Goal: Complete application form: Complete application form

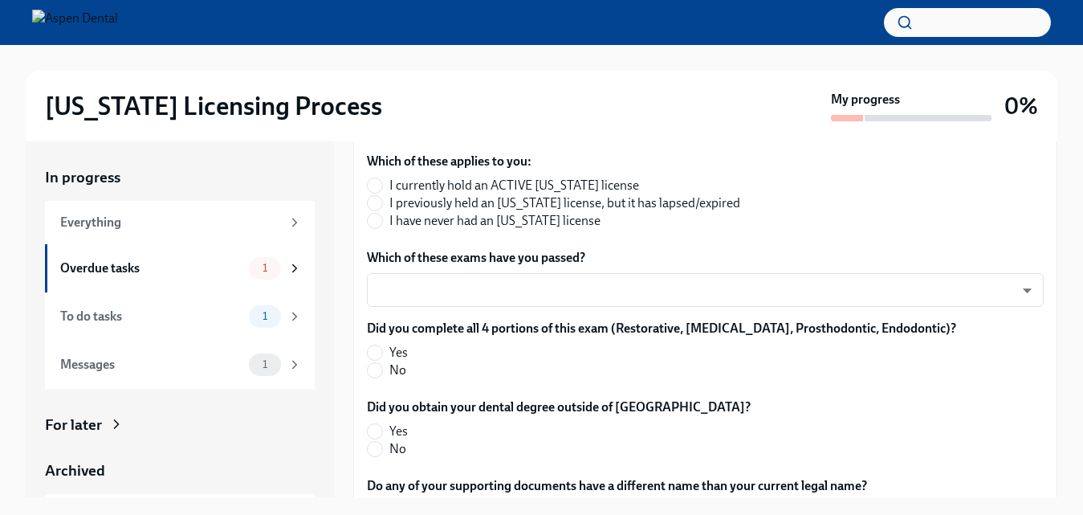
scroll to position [321, 0]
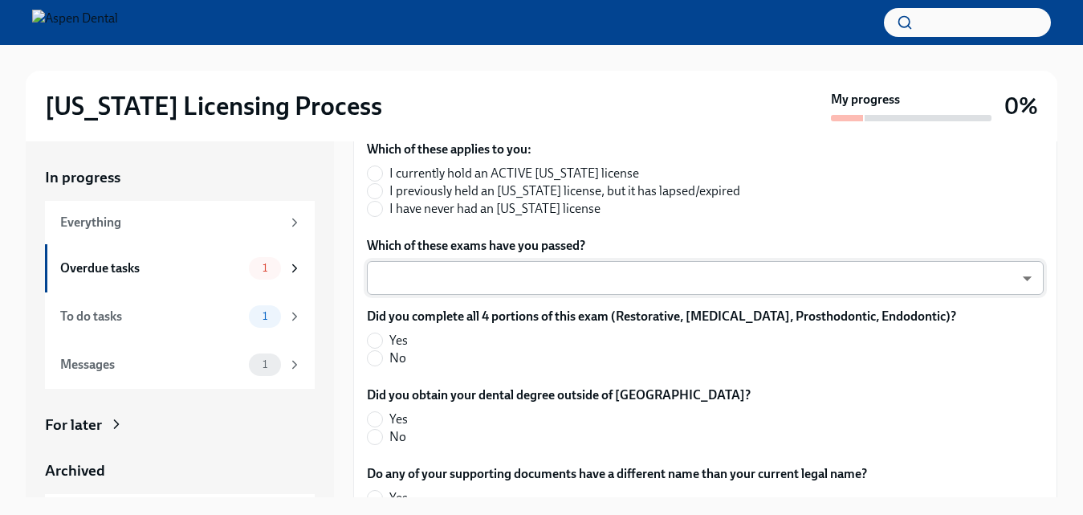
click at [870, 277] on body "[US_STATE] Licensing Process My progress 0% In progress Everything Overdue task…" at bounding box center [541, 271] width 1083 height 542
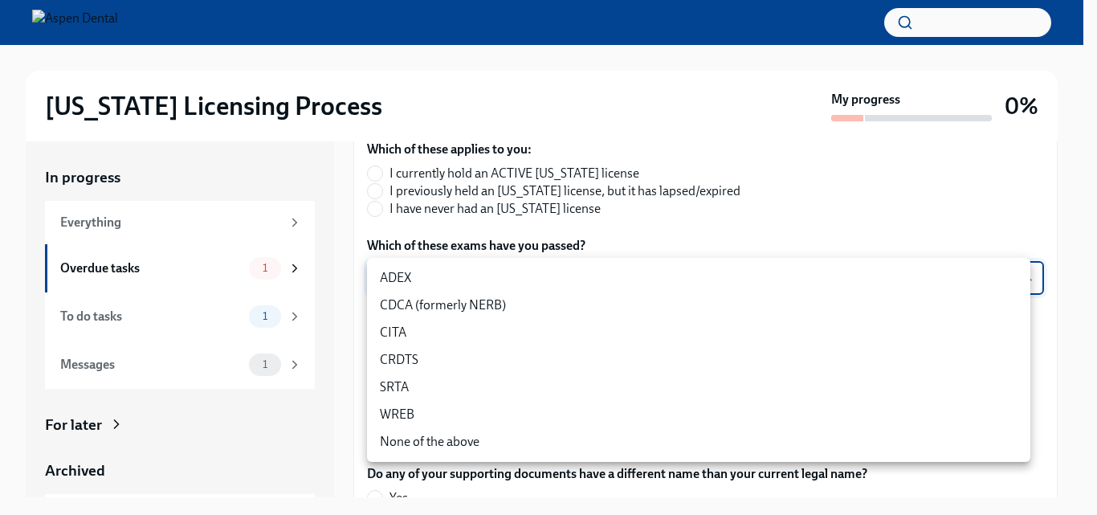
click at [446, 287] on li "ADEX" at bounding box center [698, 277] width 663 height 27
type input "pxo-W3vNi"
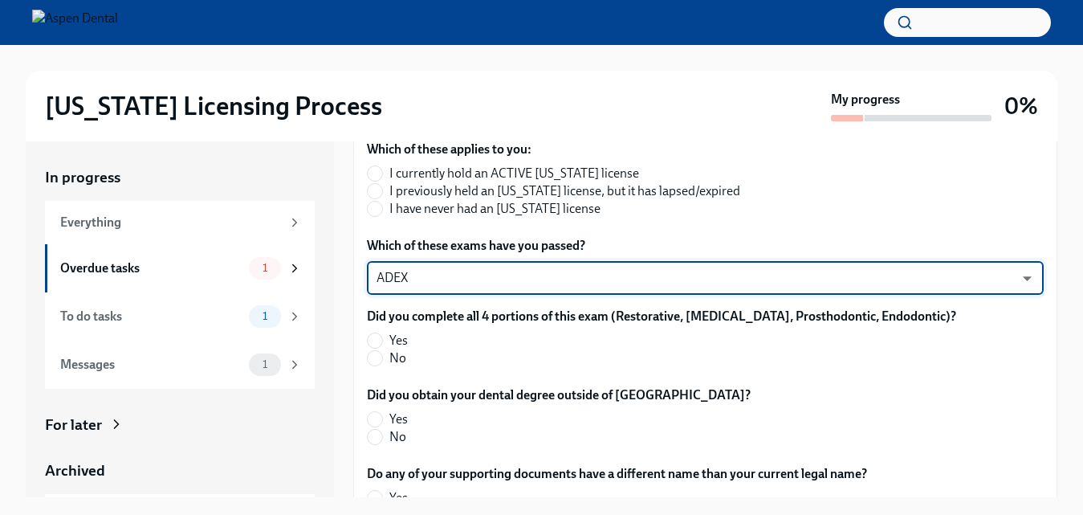
click at [468, 275] on body "[US_STATE] Licensing Process My progress 0% In progress Everything Overdue task…" at bounding box center [541, 271] width 1083 height 542
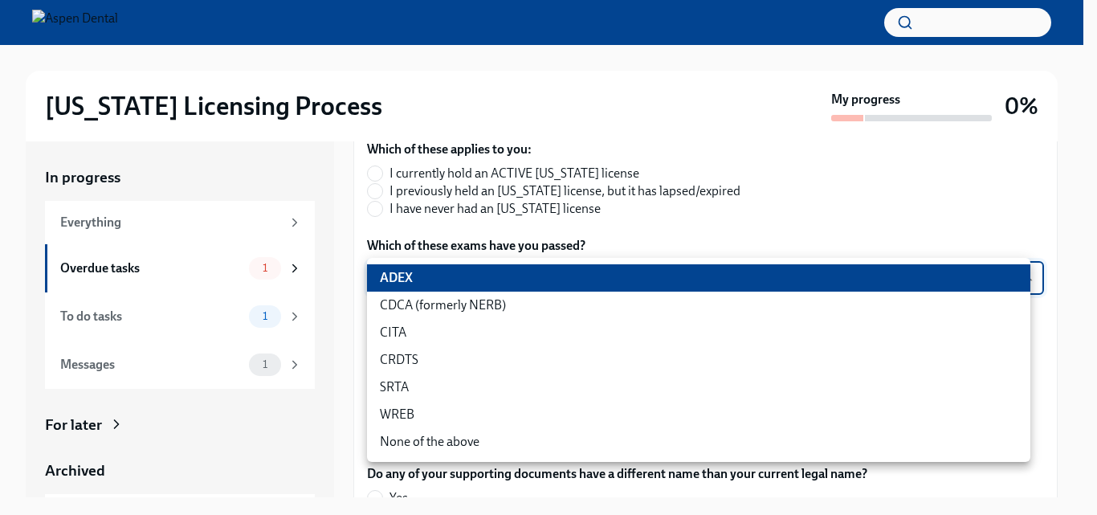
click at [731, 210] on div at bounding box center [548, 257] width 1097 height 515
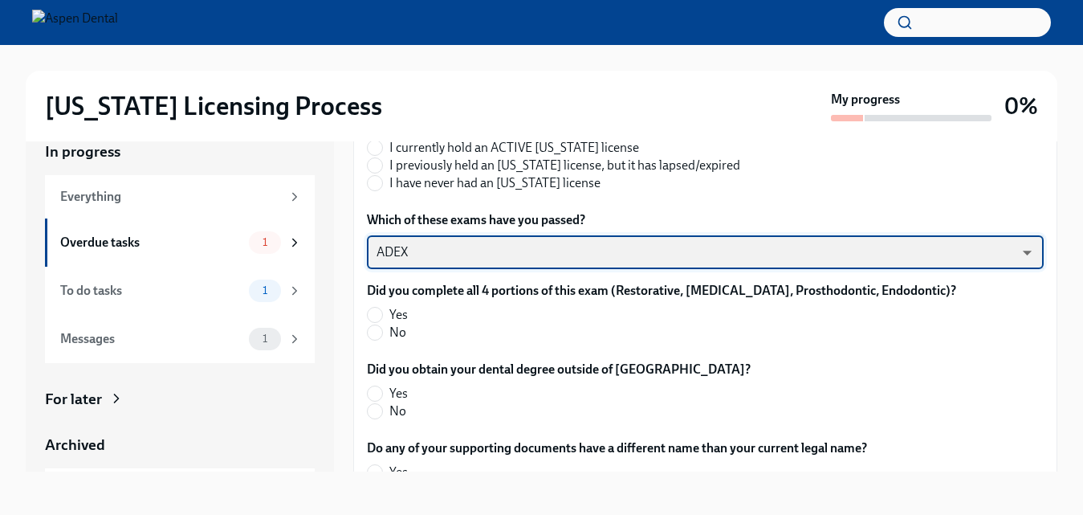
scroll to position [27, 0]
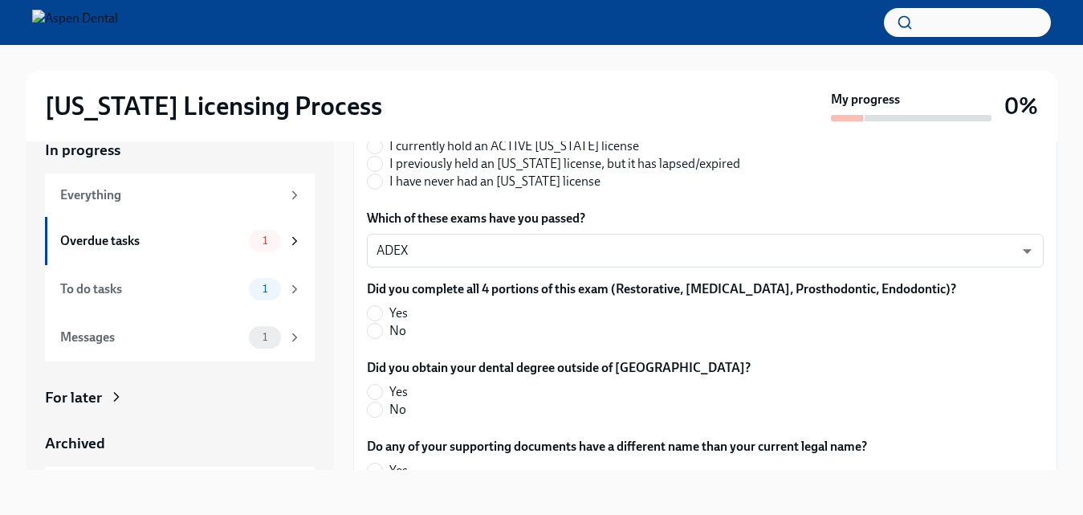
click at [393, 311] on span "Yes" at bounding box center [398, 313] width 18 height 18
click at [382, 311] on input "Yes" at bounding box center [375, 313] width 14 height 14
radio input "true"
click at [374, 416] on input "No" at bounding box center [375, 409] width 14 height 14
radio input "true"
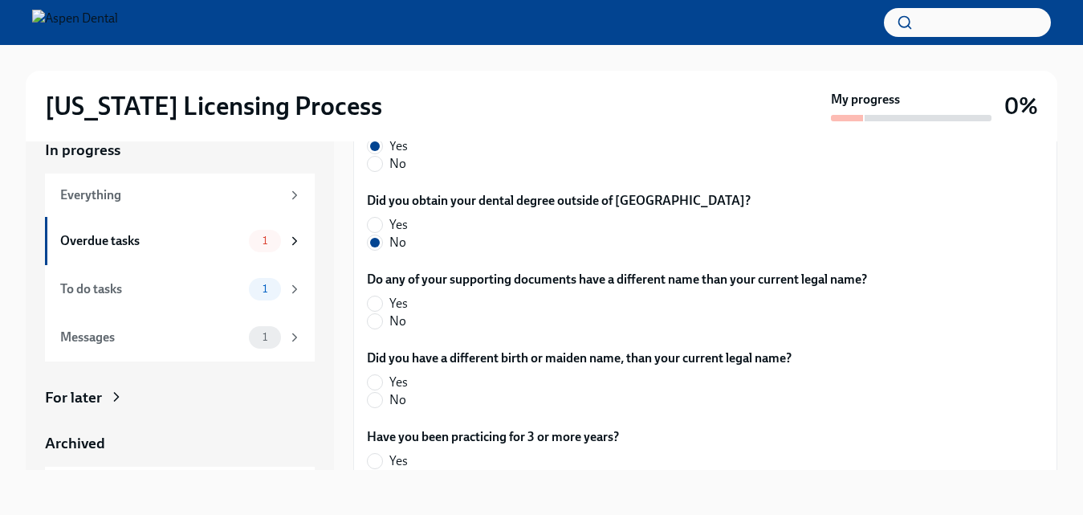
scroll to position [505, 0]
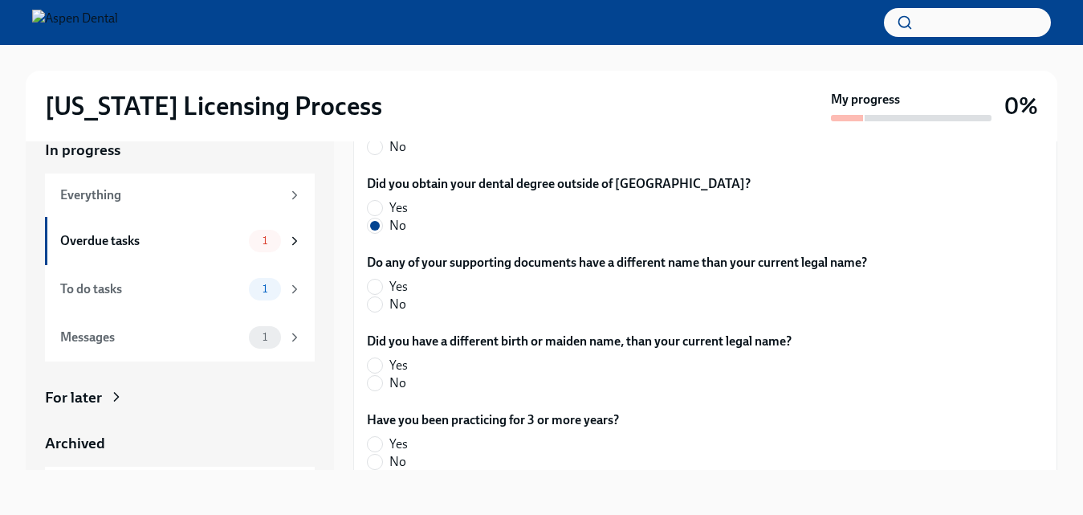
click at [397, 305] on span "No" at bounding box center [397, 304] width 17 height 18
click at [382, 305] on input "No" at bounding box center [375, 304] width 14 height 14
radio input "true"
click at [405, 380] on span "No" at bounding box center [397, 383] width 17 height 18
click at [382, 380] on input "No" at bounding box center [375, 383] width 14 height 14
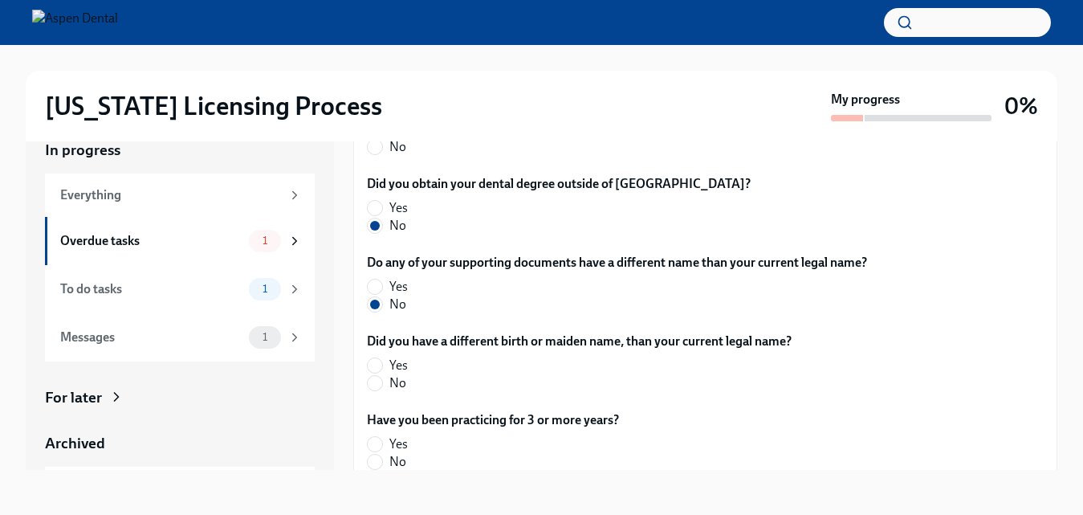
radio input "true"
click at [401, 454] on span "No" at bounding box center [397, 462] width 17 height 18
click at [382, 454] on input "No" at bounding box center [375, 461] width 14 height 14
radio input "true"
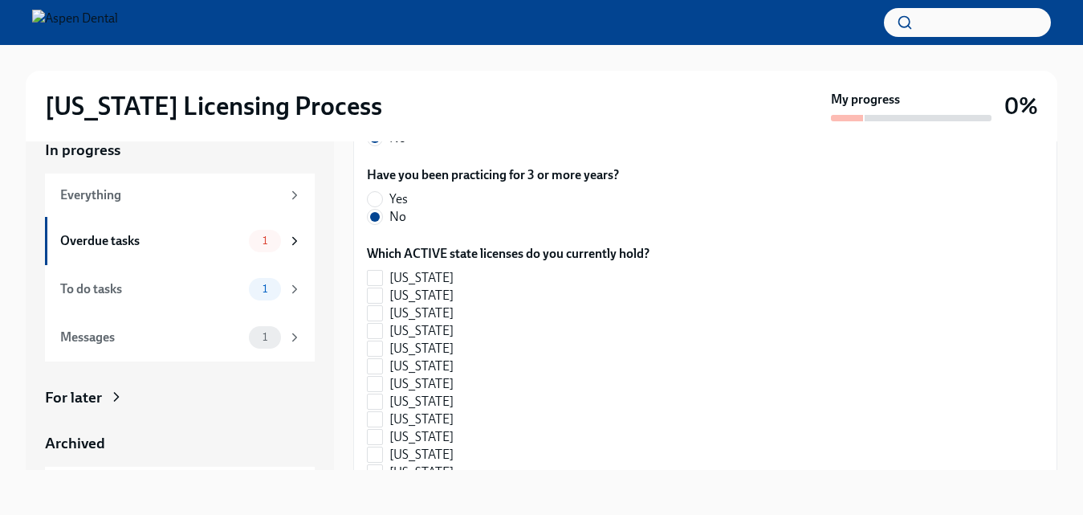
scroll to position [847, 0]
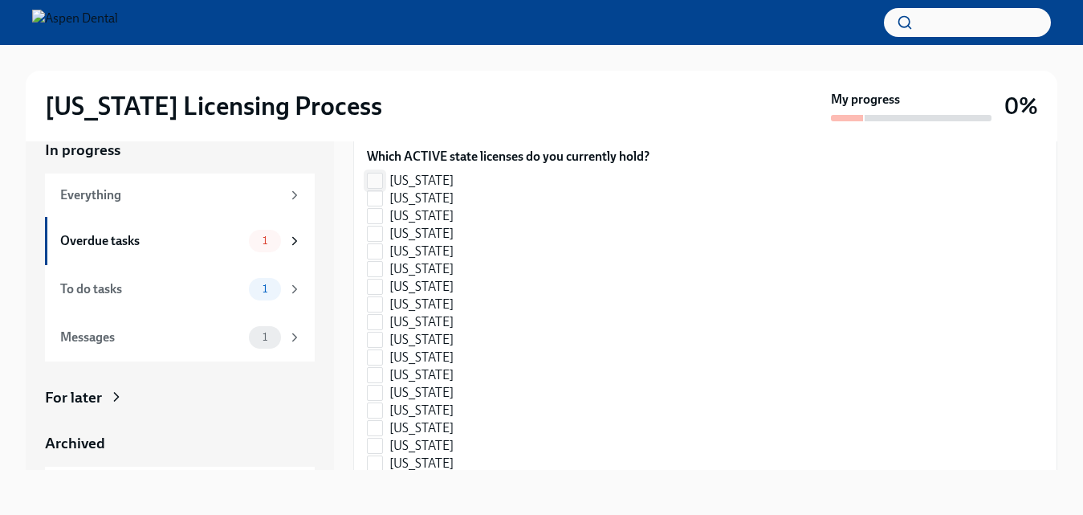
click at [384, 180] on label "[US_STATE]" at bounding box center [502, 181] width 270 height 18
click at [382, 180] on input "[US_STATE]" at bounding box center [375, 180] width 14 height 14
checkbox input "true"
click at [388, 356] on label "[US_STATE]" at bounding box center [502, 357] width 270 height 18
click at [382, 356] on input "[US_STATE]" at bounding box center [375, 357] width 14 height 14
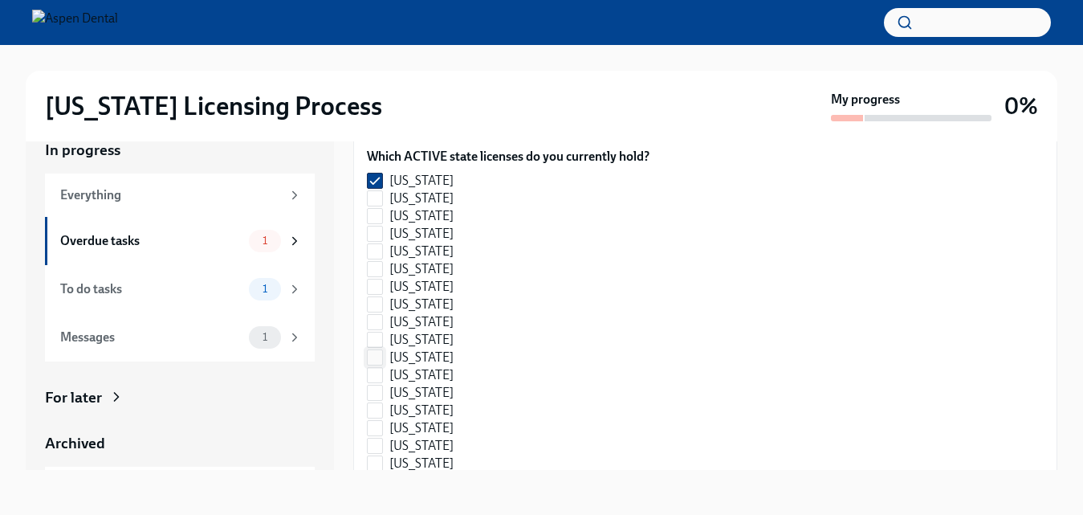
checkbox input "true"
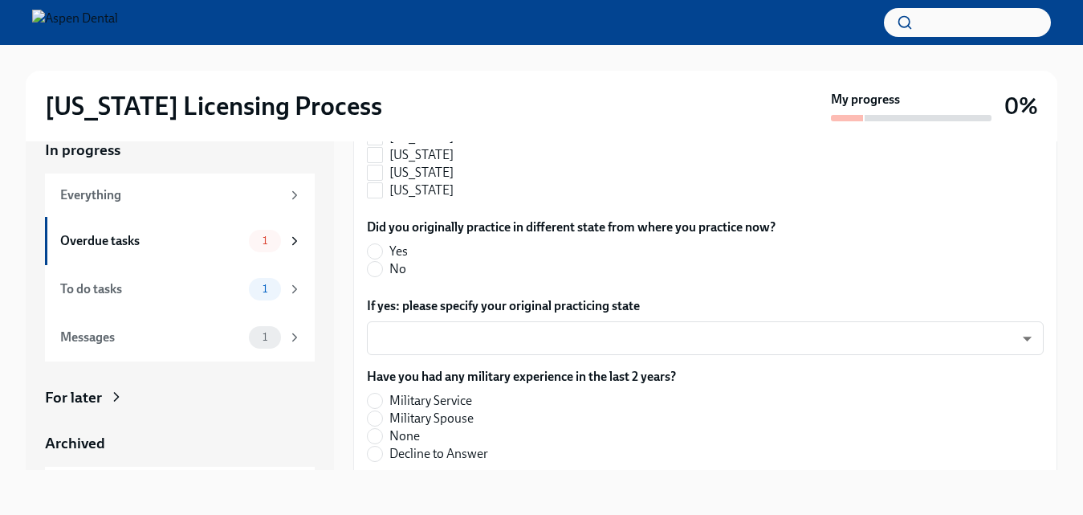
scroll to position [1753, 0]
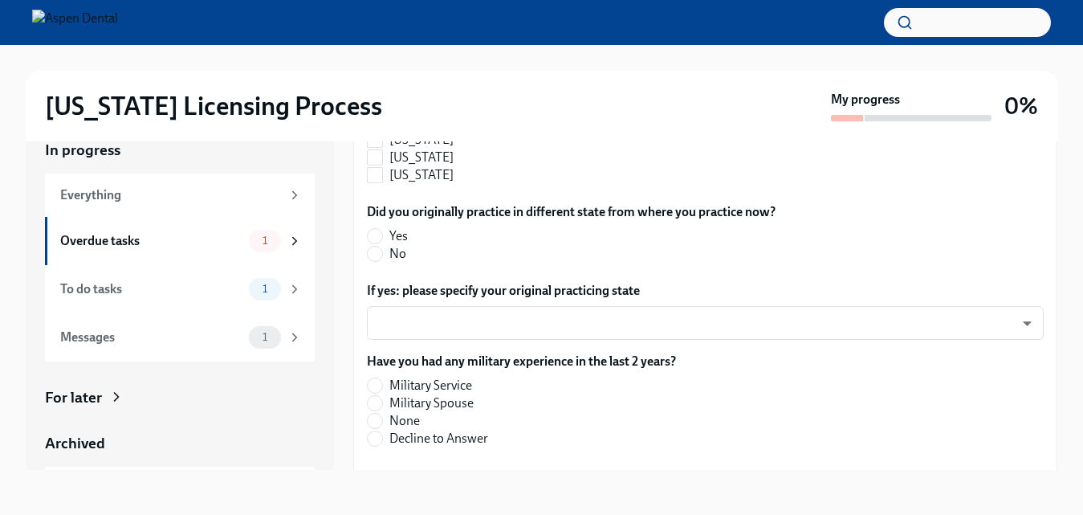
click at [386, 262] on label "No" at bounding box center [565, 254] width 396 height 18
click at [382, 261] on input "No" at bounding box center [375, 253] width 14 height 14
radio input "true"
click at [404, 422] on span "None" at bounding box center [404, 421] width 31 height 18
click at [382, 422] on input "None" at bounding box center [375, 420] width 14 height 14
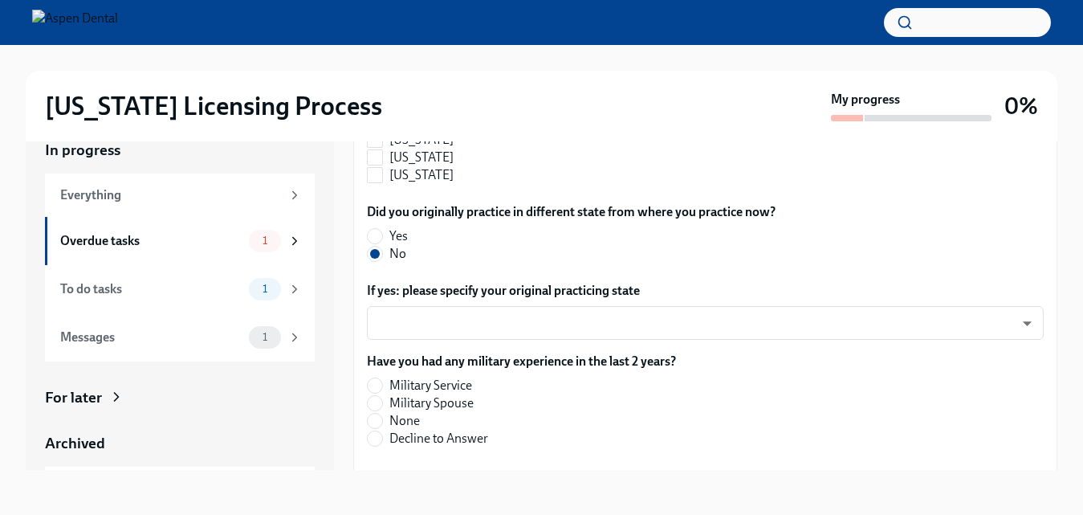
radio input "true"
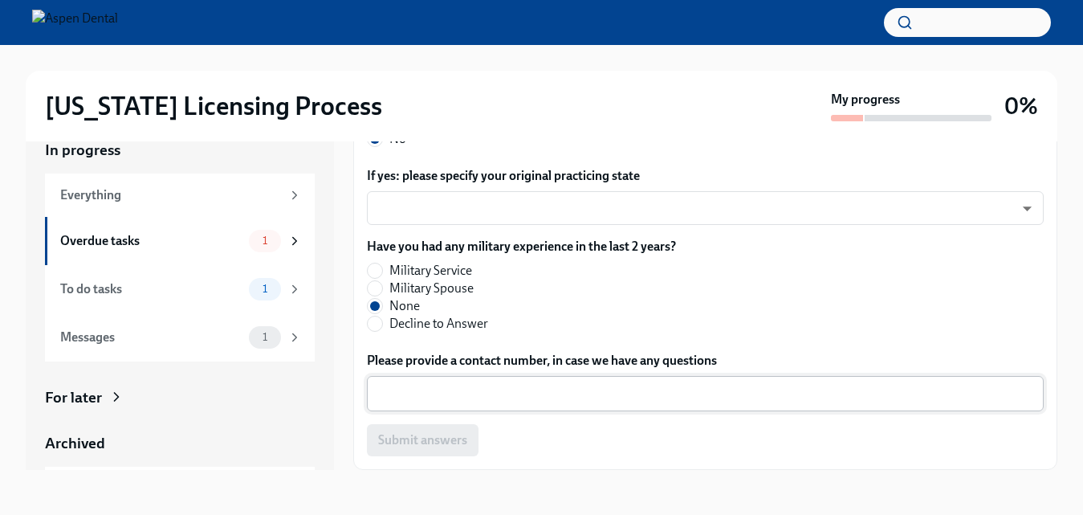
click at [629, 379] on div "x ​" at bounding box center [705, 393] width 677 height 35
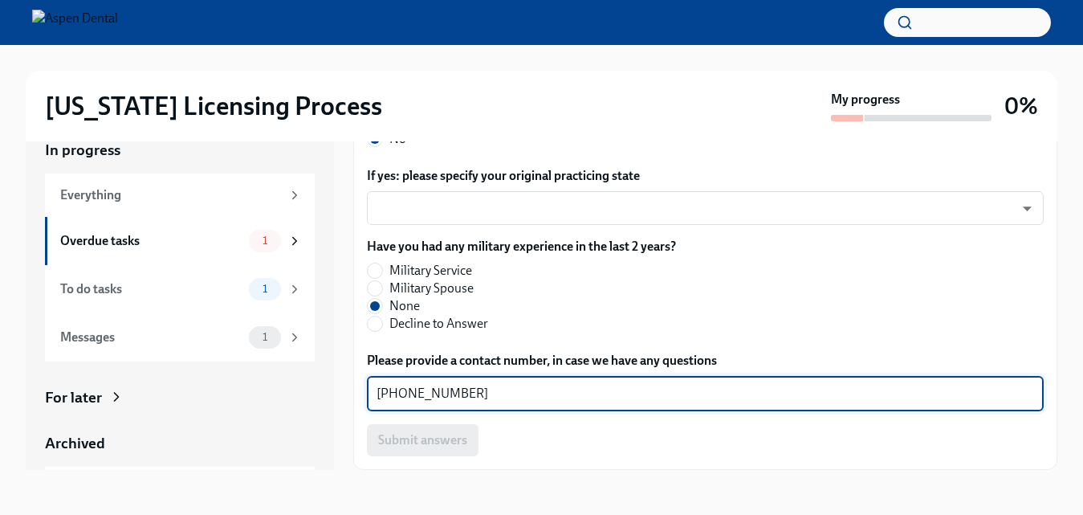
type textarea "[PHONE_NUMBER]"
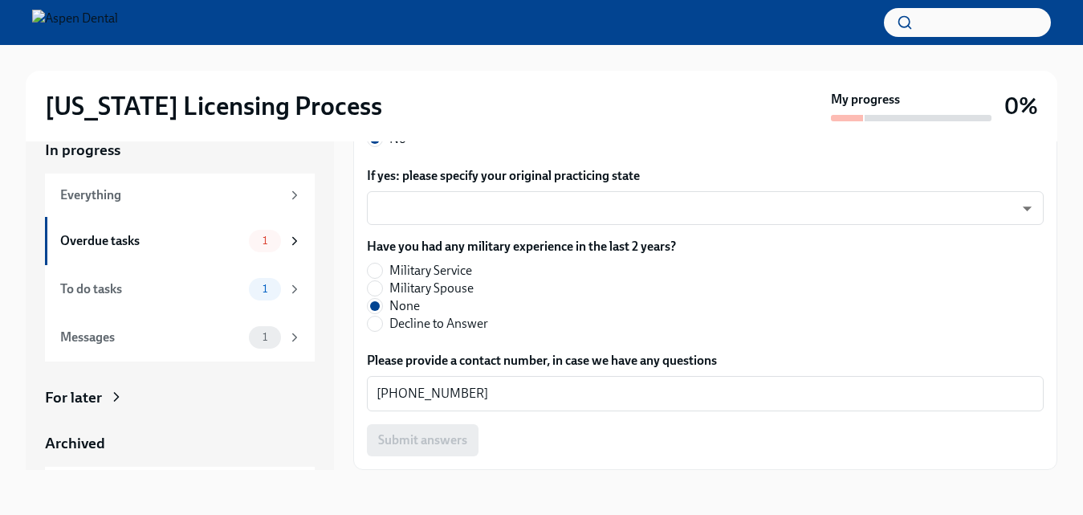
click at [426, 425] on div "Submit answers" at bounding box center [705, 440] width 677 height 32
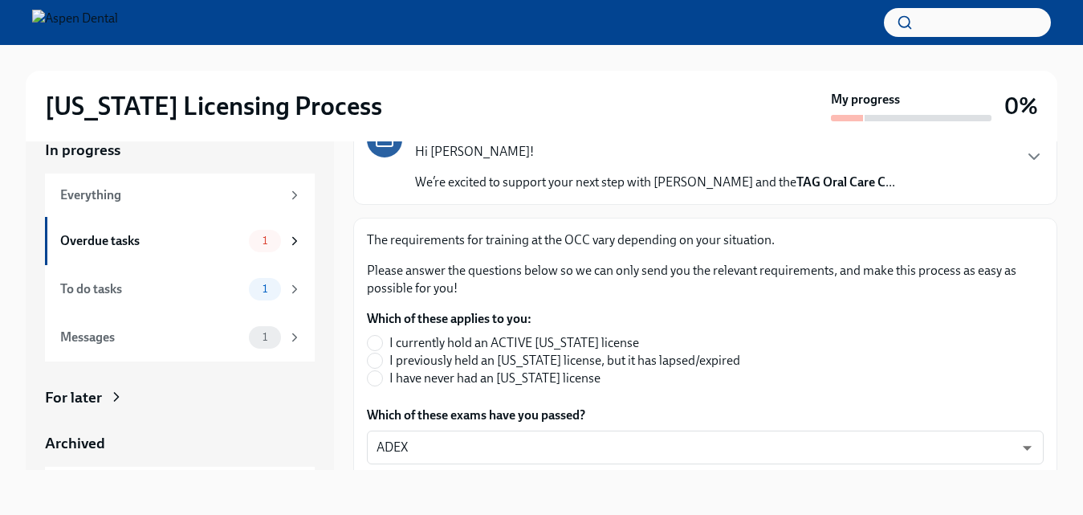
scroll to position [115, 0]
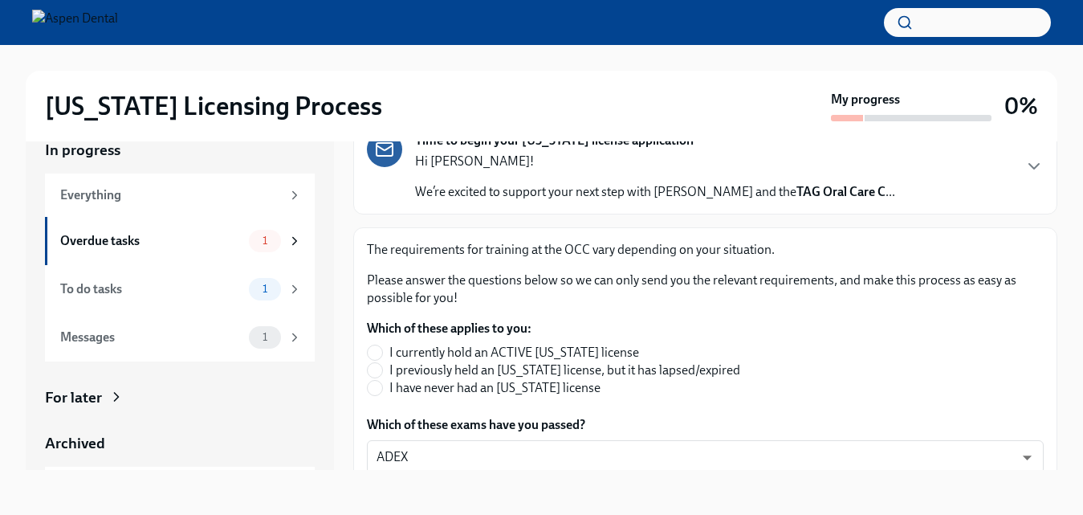
click at [392, 391] on span "I have never had an [US_STATE] license" at bounding box center [494, 388] width 211 height 18
click at [382, 391] on input "I have never had an [US_STATE] license" at bounding box center [375, 388] width 14 height 14
radio input "true"
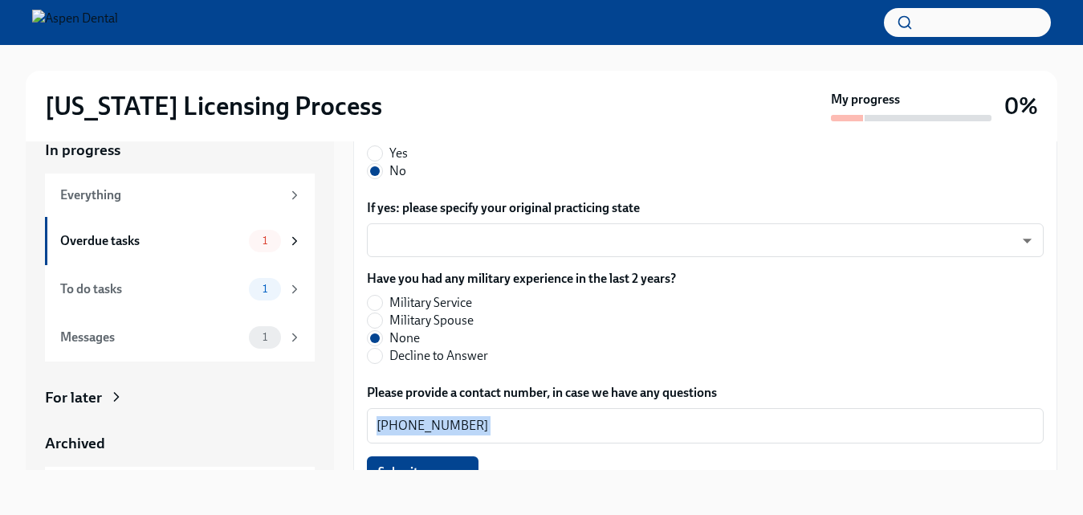
drag, startPoint x: 1017, startPoint y: 440, endPoint x: 1016, endPoint y: 455, distance: 15.3
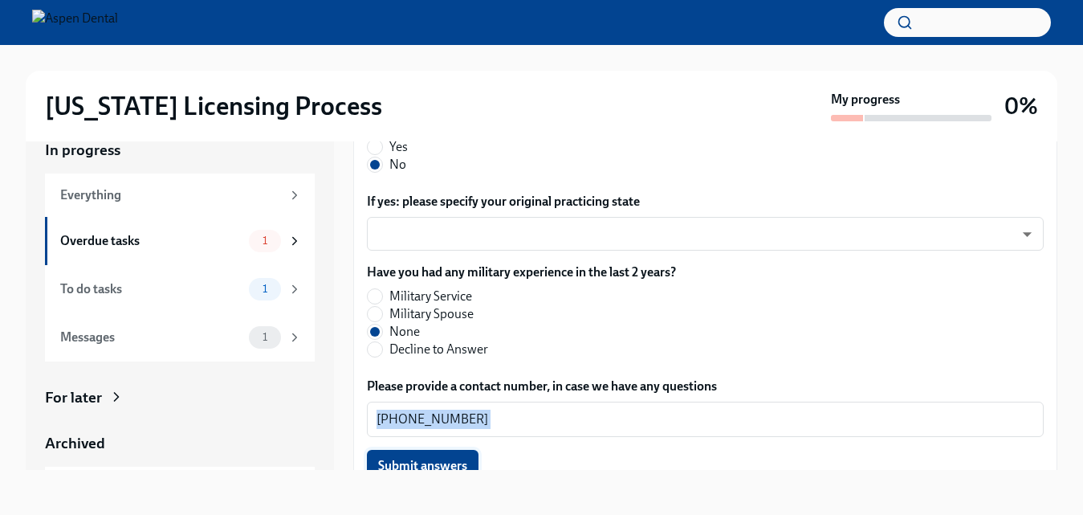
click at [455, 458] on span "Submit answers" at bounding box center [422, 466] width 89 height 16
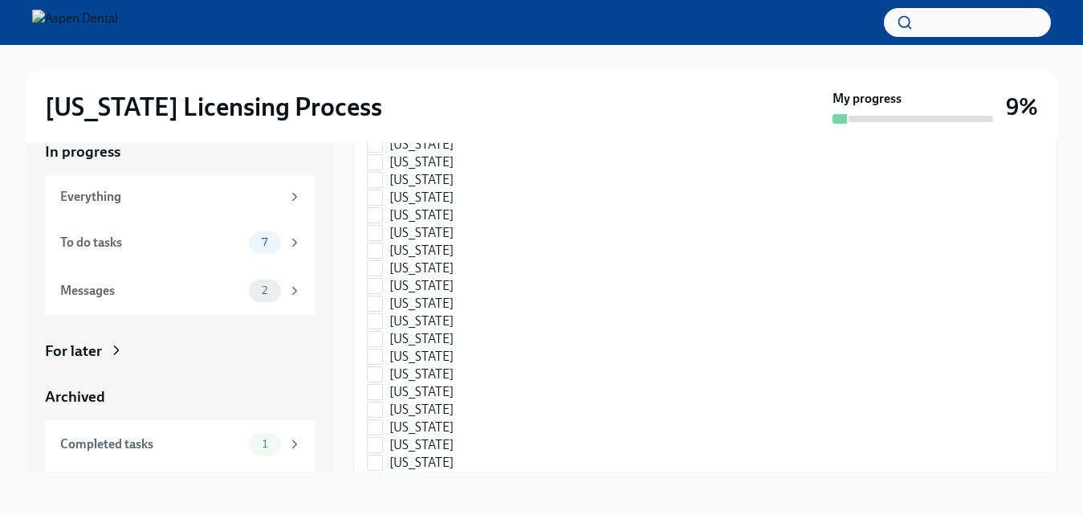
scroll to position [0, 0]
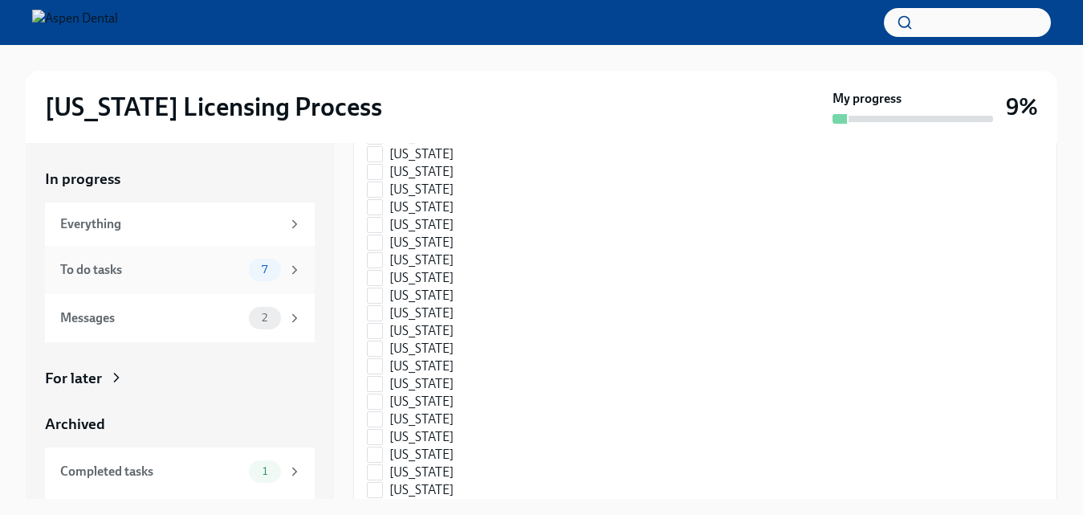
click at [189, 271] on div "To do tasks" at bounding box center [151, 270] width 182 height 18
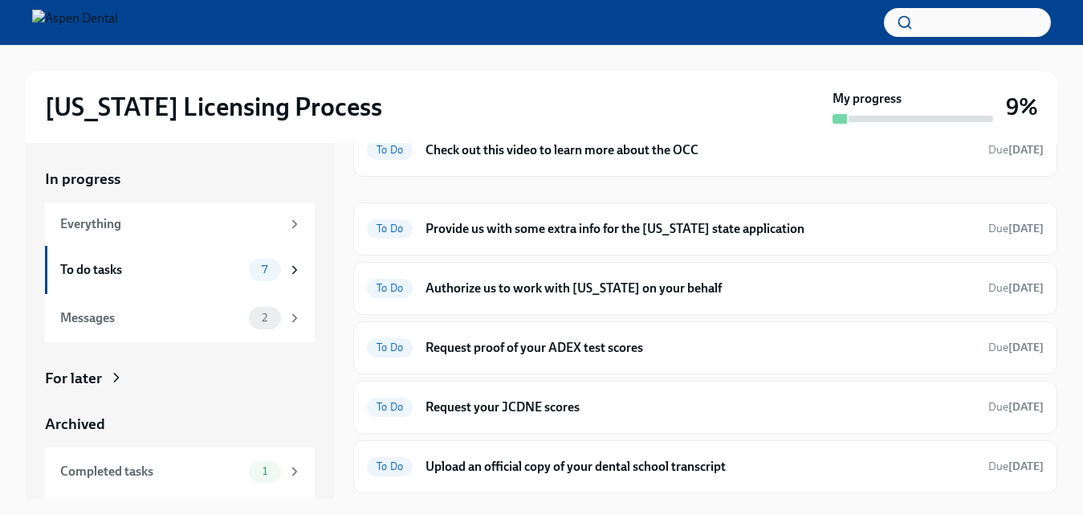
scroll to position [83, 0]
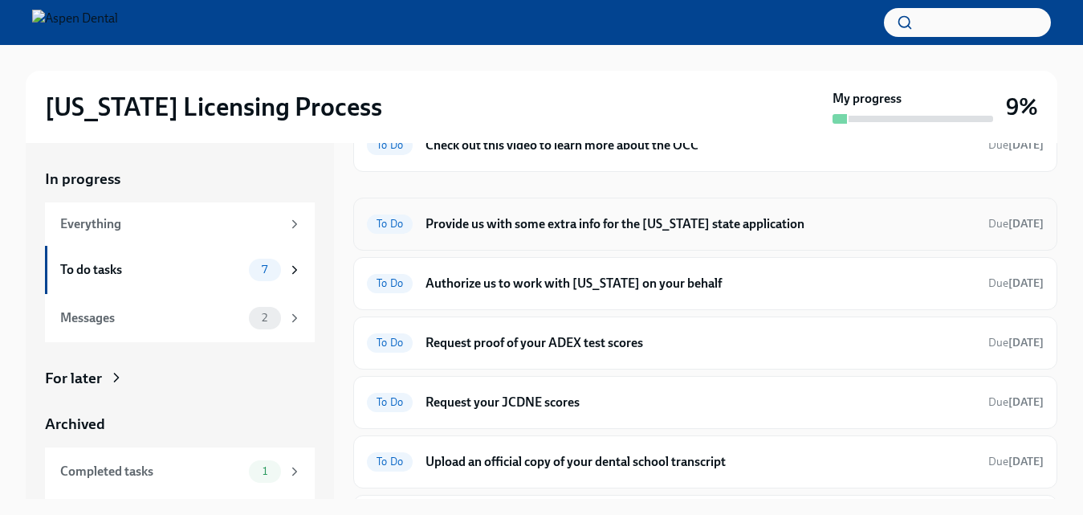
click at [710, 243] on div "To Do Provide us with some extra info for the [US_STATE] state application Due …" at bounding box center [705, 224] width 704 height 53
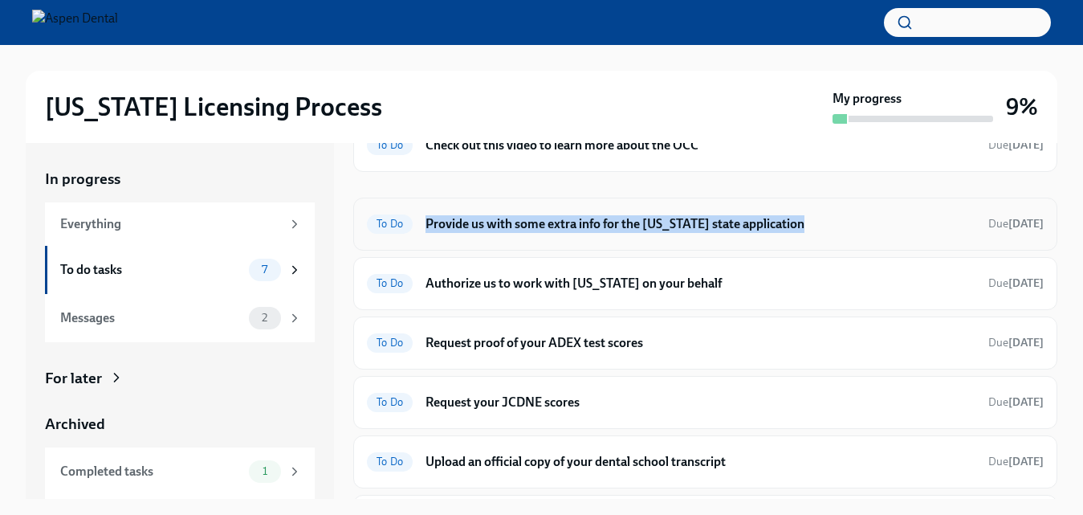
click at [710, 243] on div "To Do Provide us with some extra info for the [US_STATE] state application Due …" at bounding box center [705, 224] width 704 height 53
click at [836, 244] on div "To Do Provide us with some extra info for the [US_STATE] state application Due …" at bounding box center [705, 224] width 704 height 53
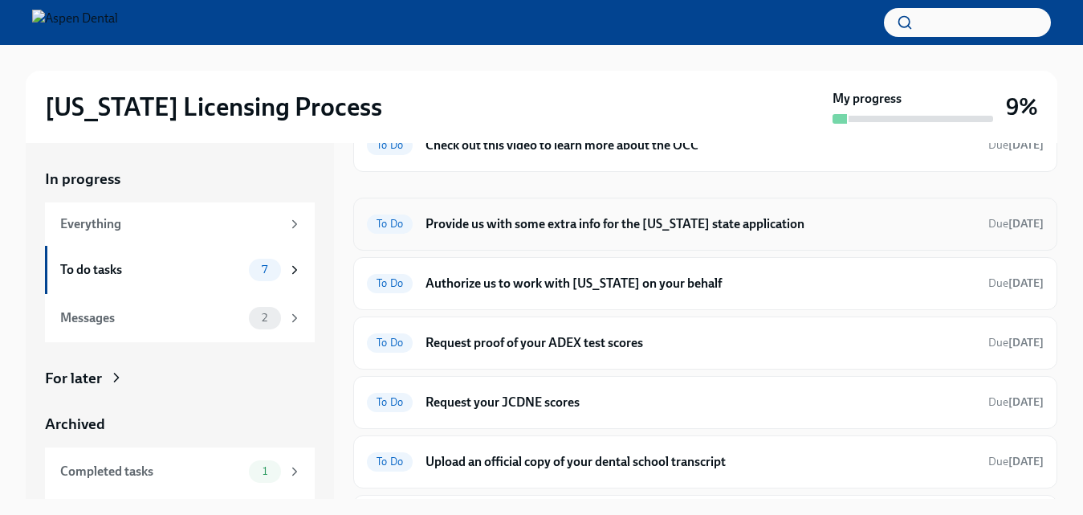
click at [813, 238] on div "To Do Provide us with some extra info for the [US_STATE] state application Due …" at bounding box center [705, 224] width 704 height 53
click at [464, 218] on h6 "Provide us with some extra info for the [US_STATE] state application" at bounding box center [701, 224] width 550 height 18
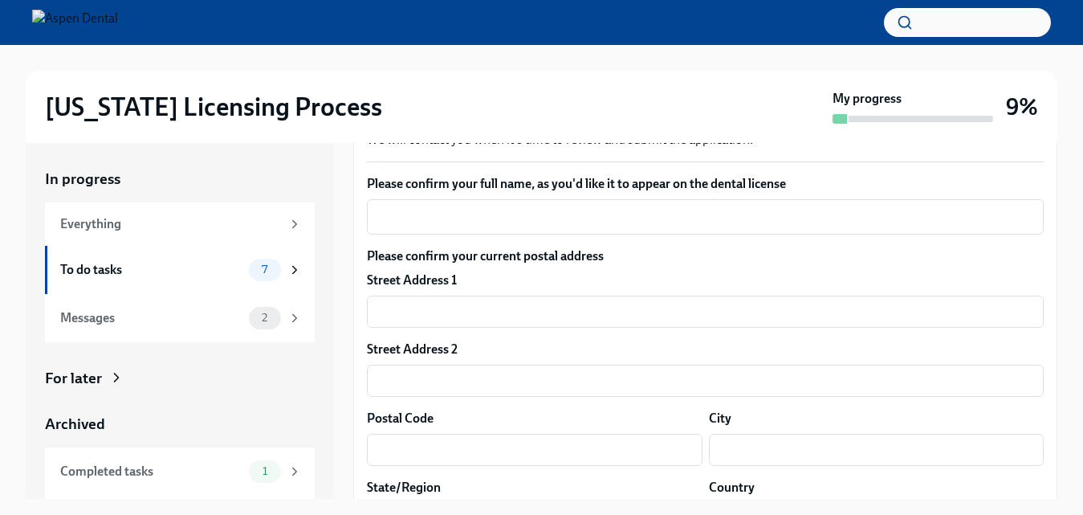
scroll to position [257, 0]
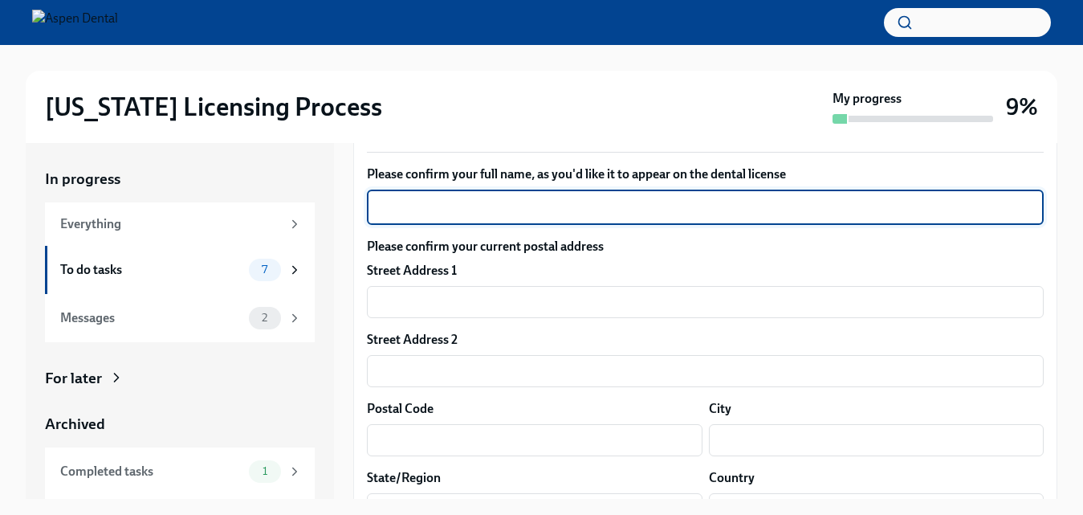
click at [653, 214] on textarea "Please confirm your full name, as you'd like it to appear on the dental license" at bounding box center [706, 207] width 658 height 19
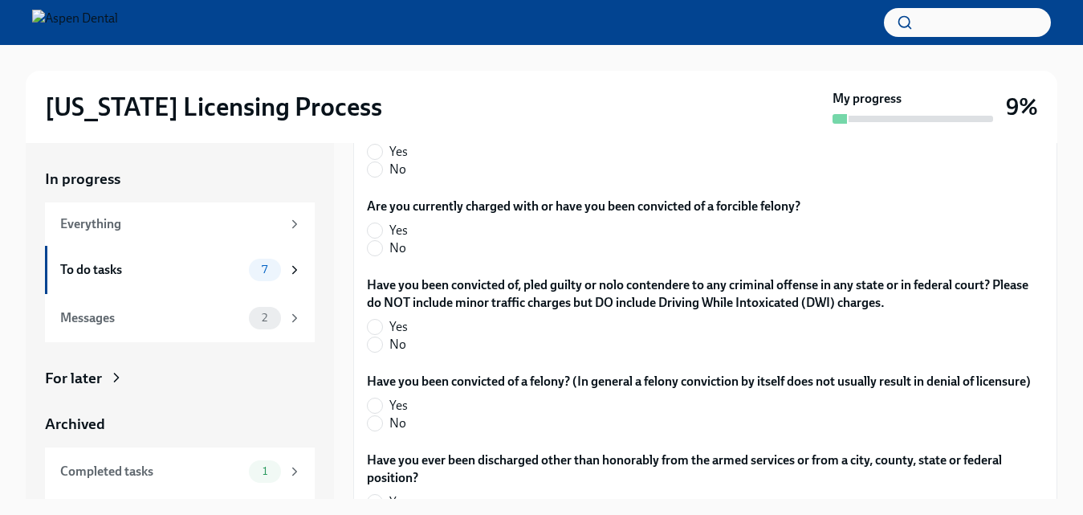
scroll to position [2869, 0]
